Goal: Communication & Community: Answer question/provide support

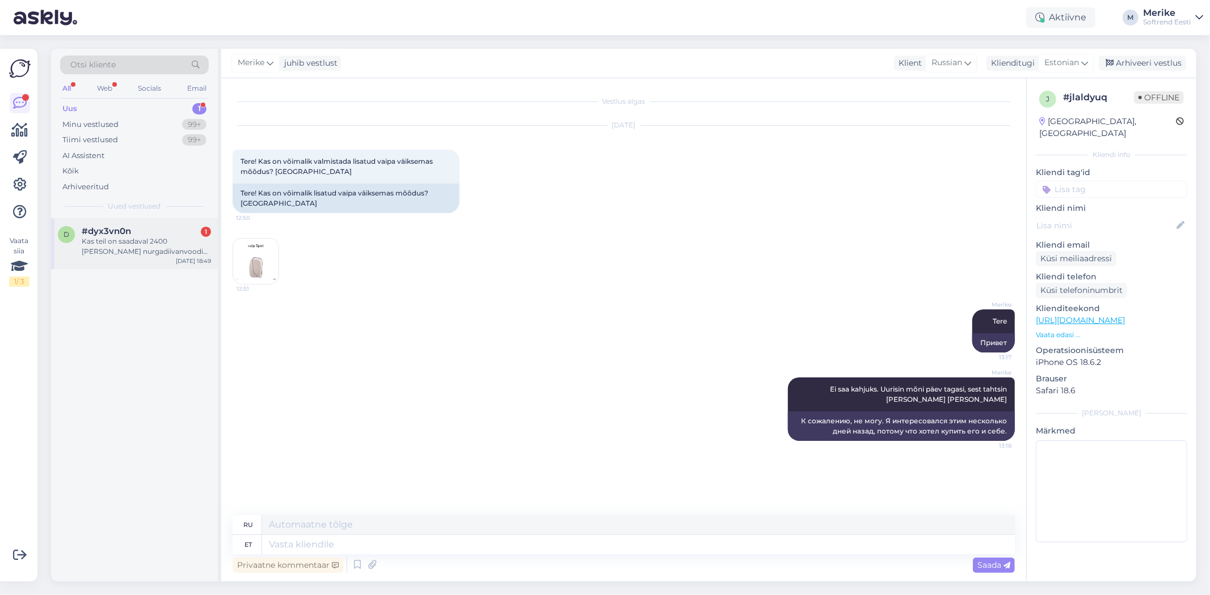
click at [113, 246] on div "Kas teil on saadaval 2400 [PERSON_NAME] nurgadiivanvoodi vasaku nurgaga lebodii…" at bounding box center [146, 246] width 129 height 20
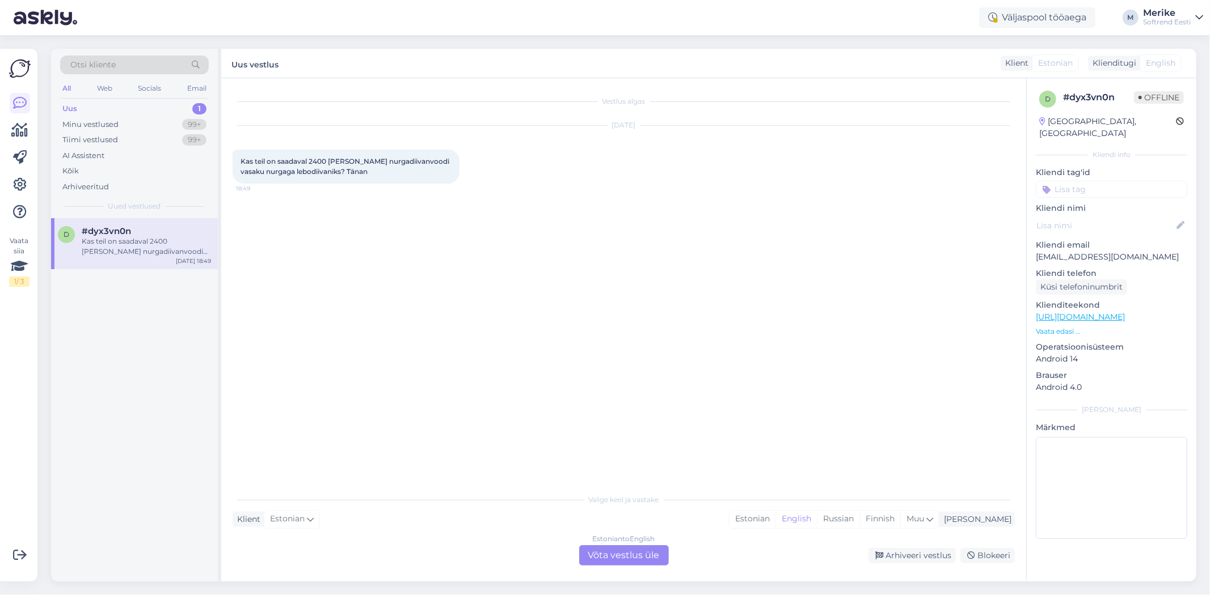
click at [607, 546] on div "Estonian to English Võta vestlus üle" at bounding box center [624, 556] width 90 height 20
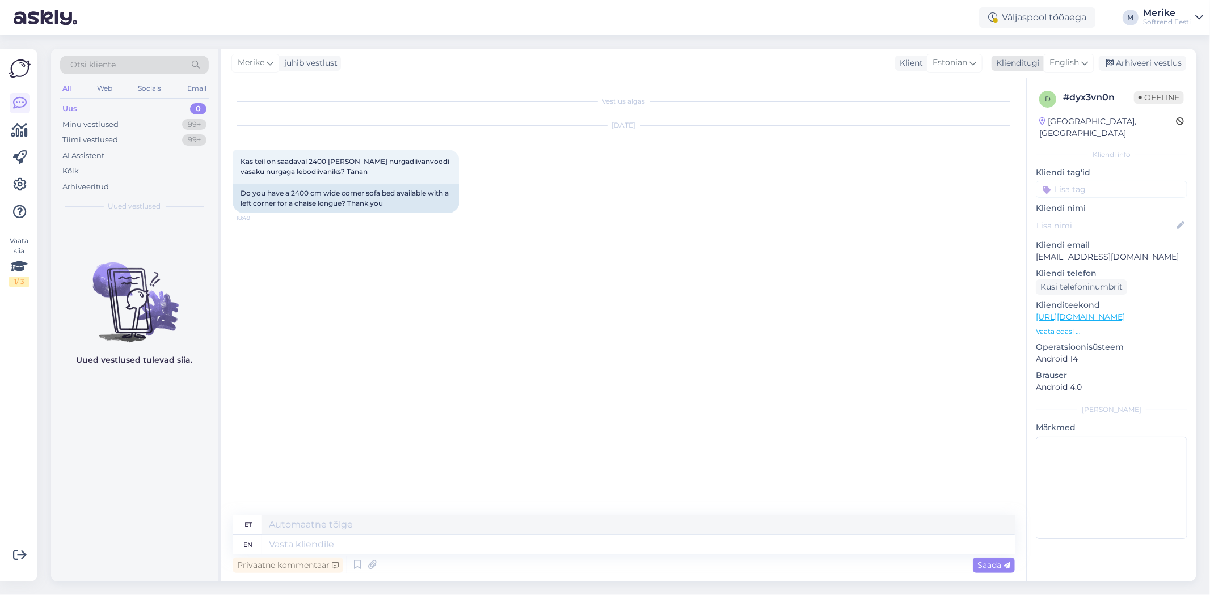
click at [1081, 64] on icon at bounding box center [1084, 63] width 7 height 12
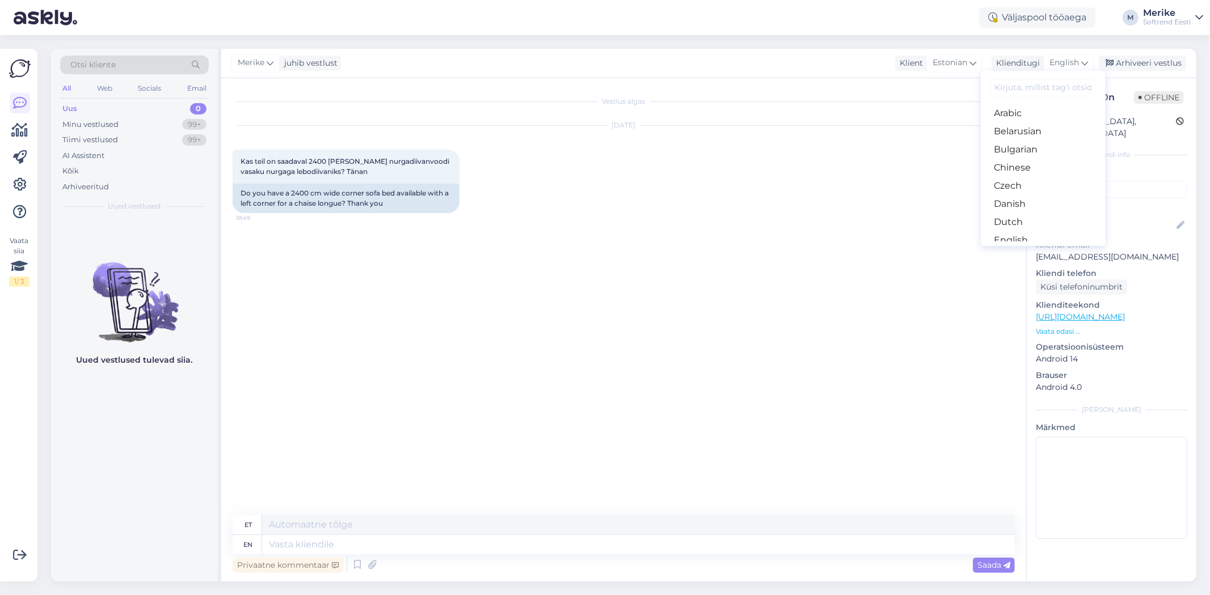
click at [1022, 250] on link "Estonian" at bounding box center [1042, 259] width 125 height 18
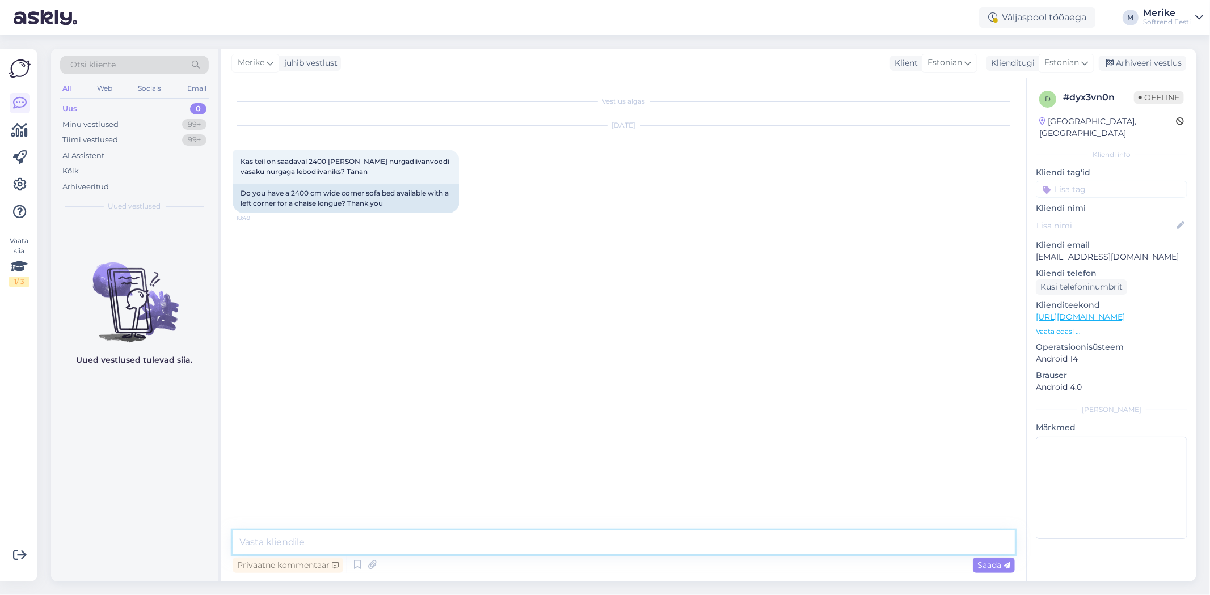
click at [277, 547] on textarea at bounding box center [624, 543] width 782 height 24
type textarea "Tere"
click at [741, 172] on div "[DATE] Kas teil on saadaval 2400 [PERSON_NAME] nurgadiivanvoodi vasaku nurgaga …" at bounding box center [624, 169] width 782 height 112
click at [574, 549] on textarea "Meil on ainuke selline. kas jääb suureks laius 255 ?" at bounding box center [624, 543] width 782 height 24
paste textarea "[URL][DOMAIN_NAME]"
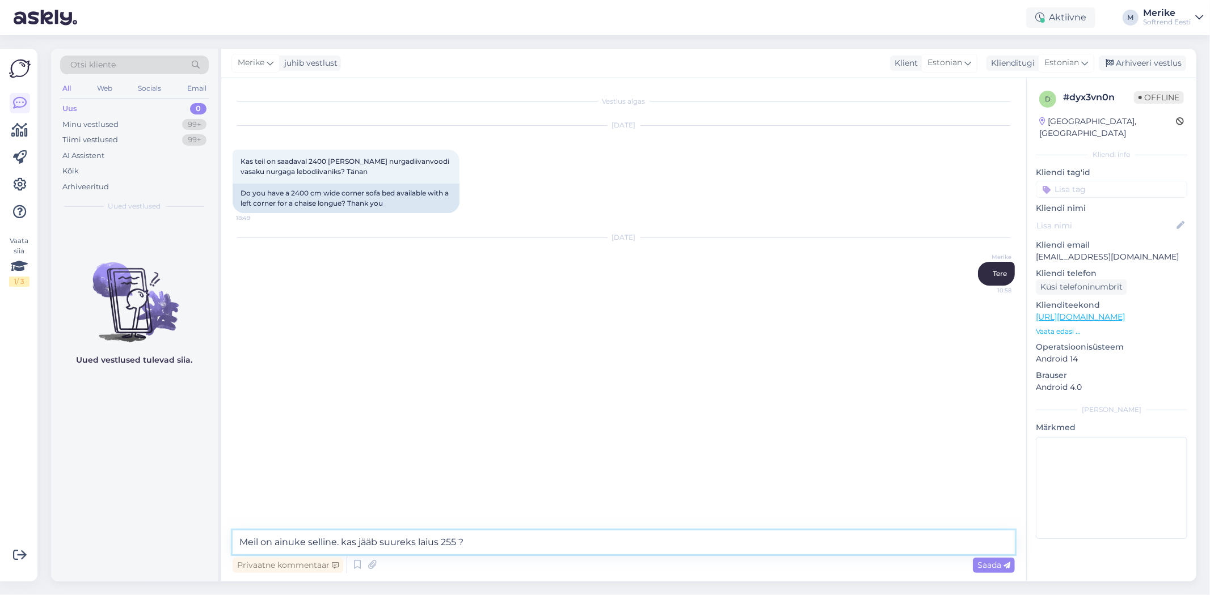
paste textarea "[URL][DOMAIN_NAME]"
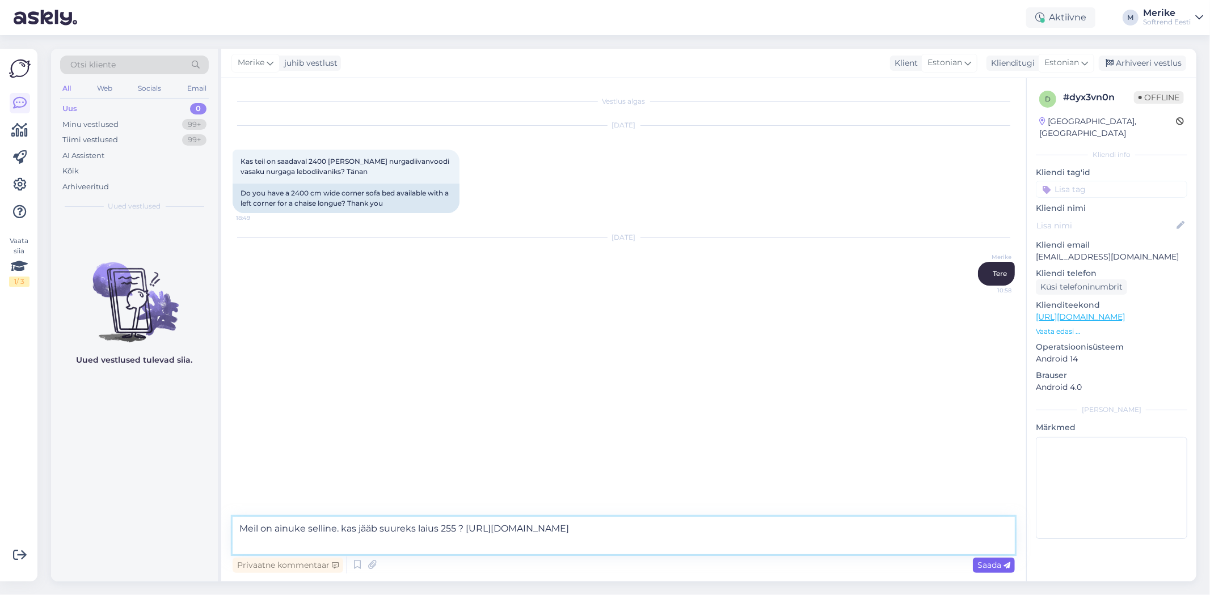
type textarea "Meil on ainuke selline. kas jääb suureks laius 255 ? [URL][DOMAIN_NAME]"
click at [991, 563] on span "Saada" at bounding box center [993, 565] width 33 height 10
